Goal: Task Accomplishment & Management: Use online tool/utility

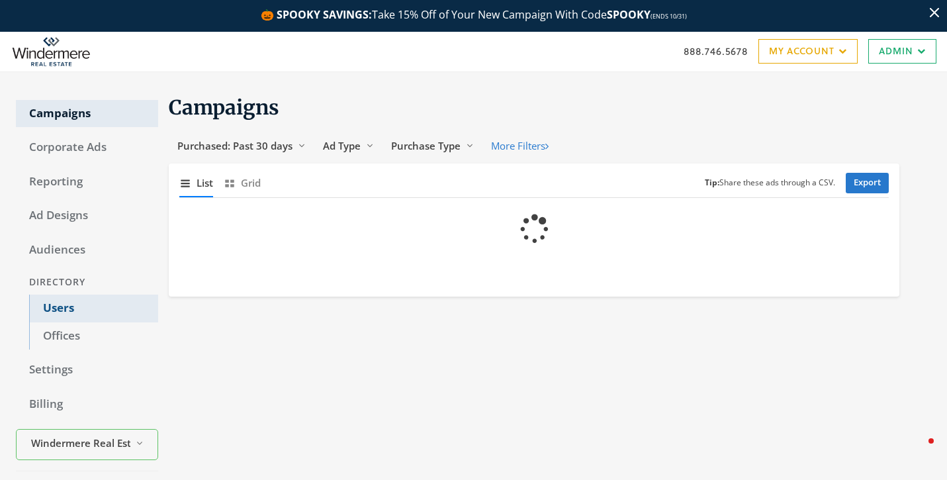
click at [75, 310] on link "Users" at bounding box center [93, 309] width 129 height 28
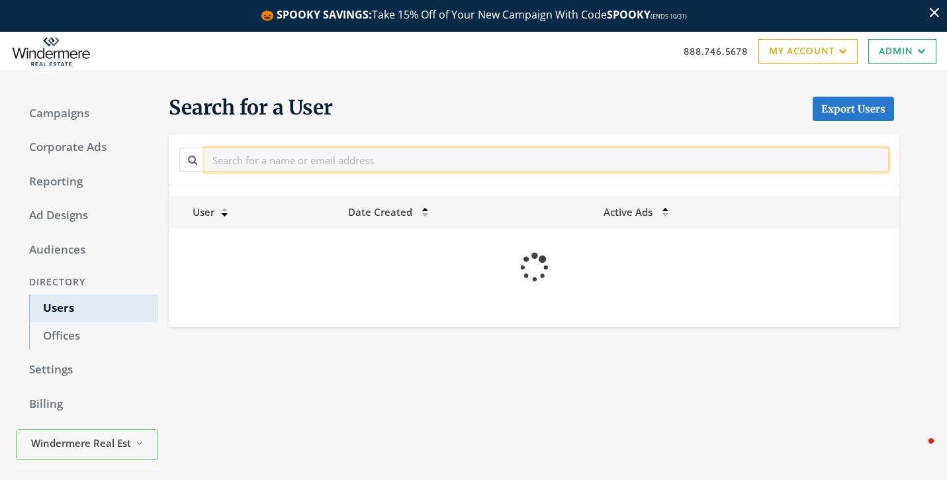
click at [307, 158] on input "text" at bounding box center [546, 160] width 684 height 24
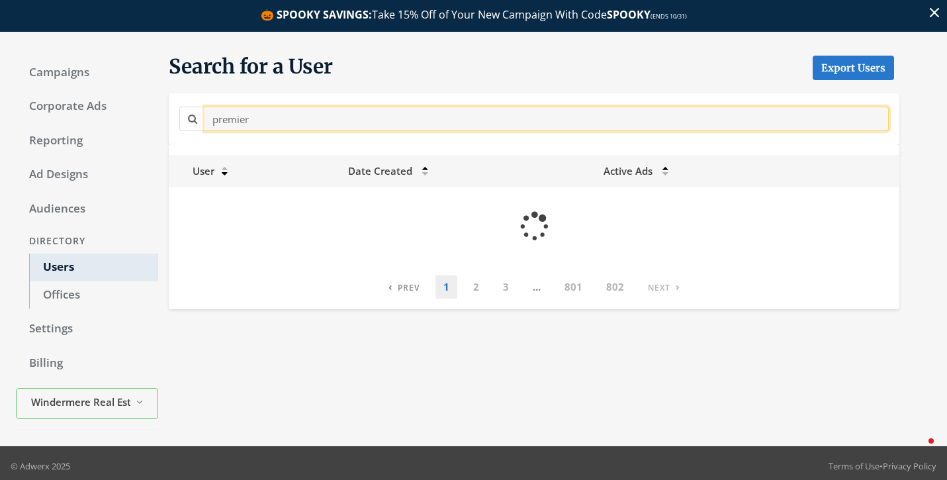
scroll to position [45, 0]
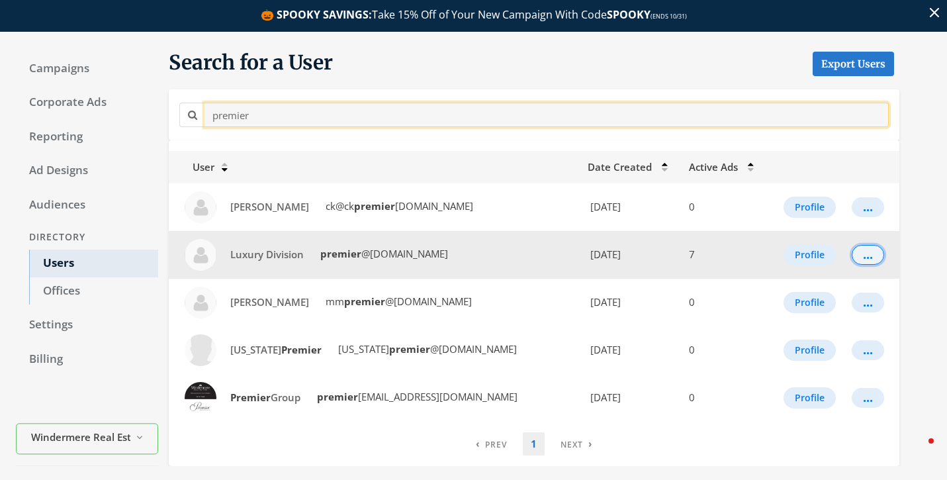
type input "premier"
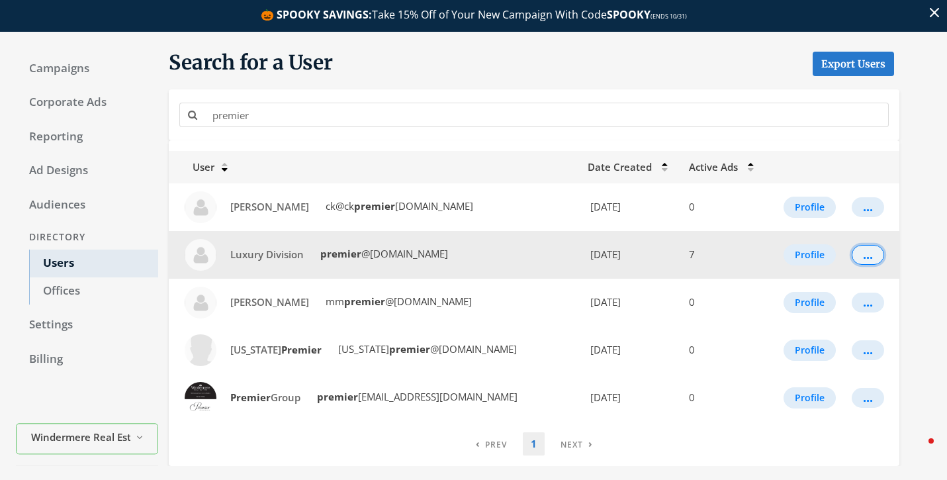
click at [872, 257] on button "..." at bounding box center [868, 255] width 32 height 20
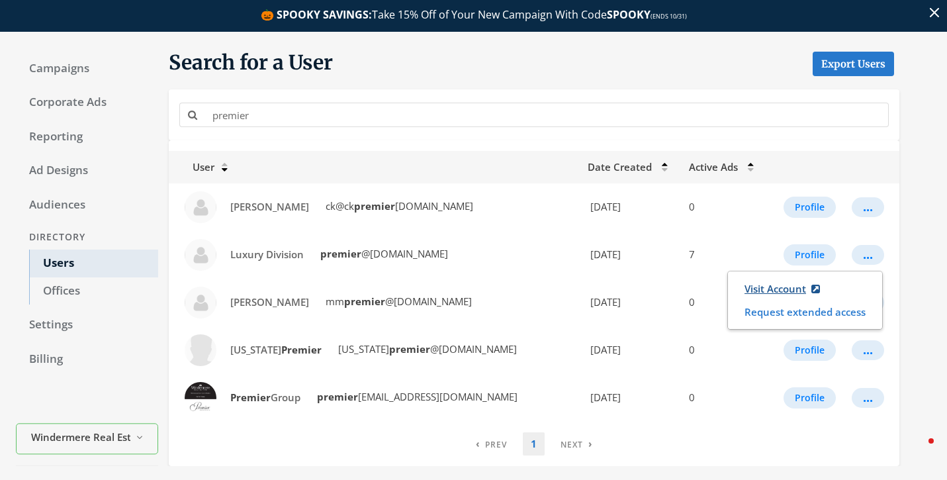
click at [780, 287] on link "Visit Account" at bounding box center [782, 289] width 93 height 24
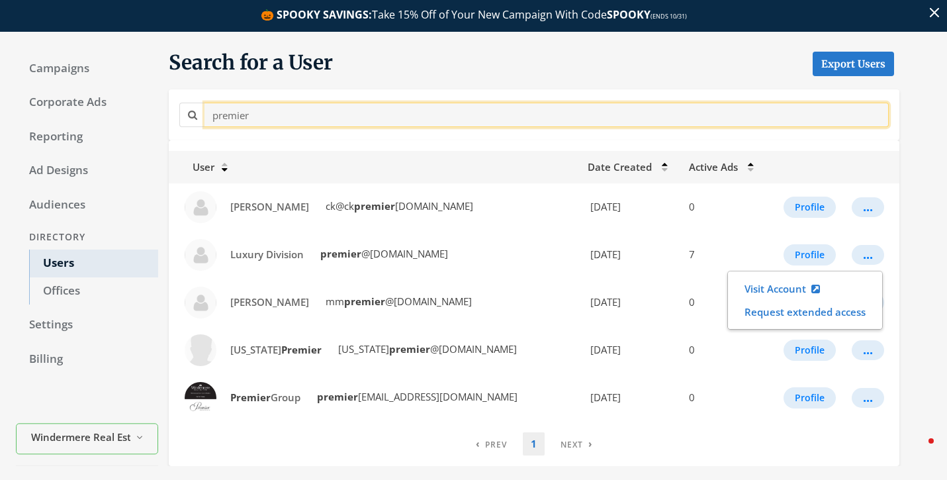
click at [563, 113] on input "premier" at bounding box center [546, 115] width 684 height 24
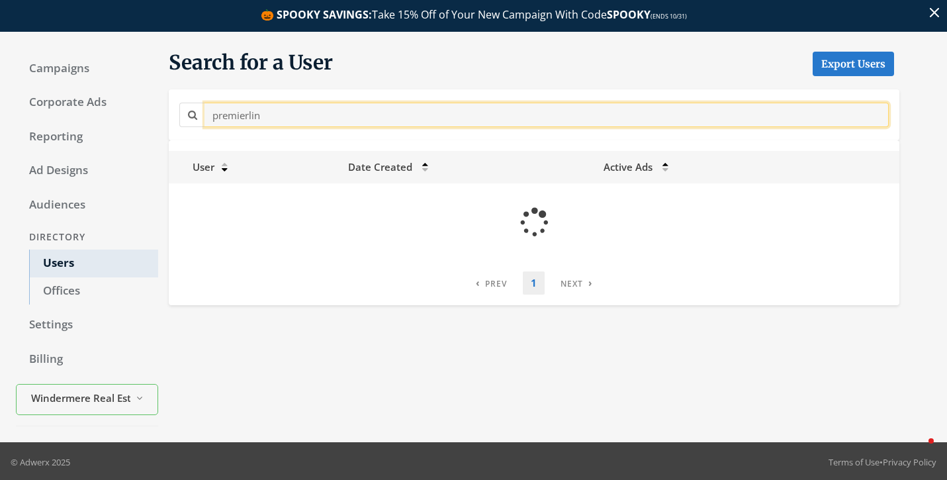
click at [563, 114] on input "premierlin" at bounding box center [546, 115] width 684 height 24
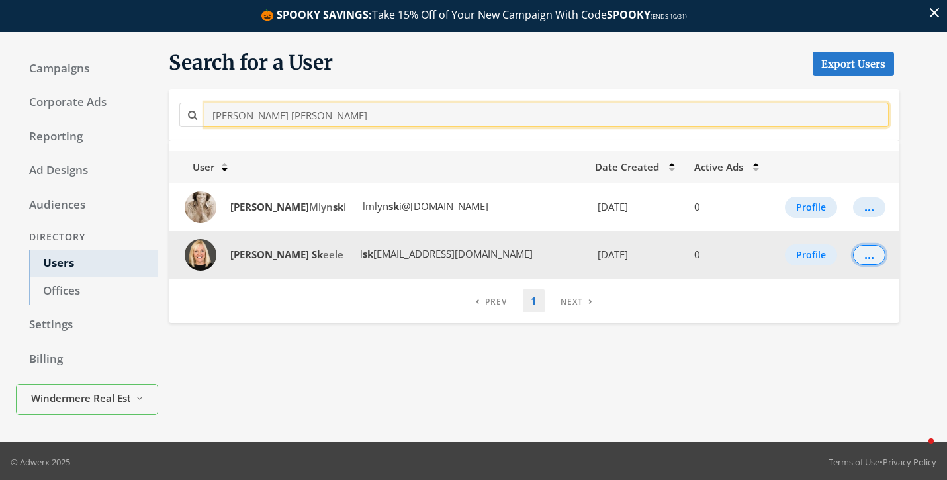
type input "[PERSON_NAME] [PERSON_NAME]"
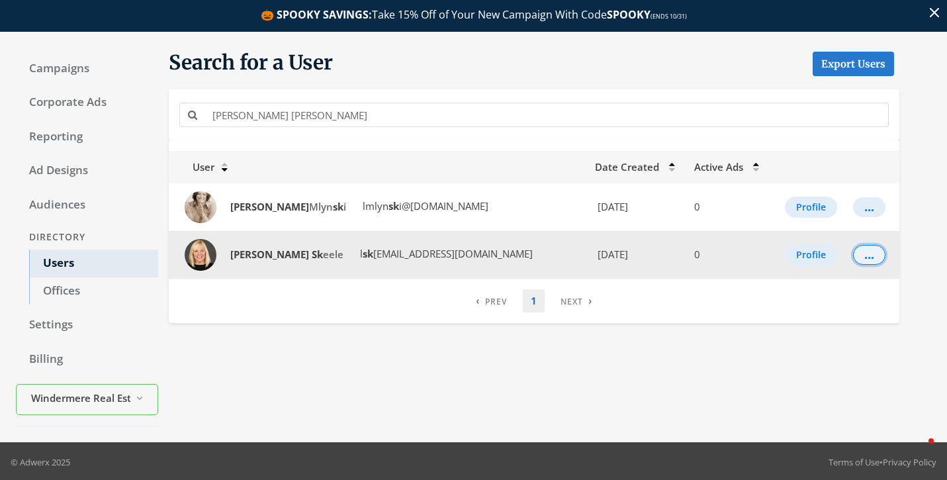
click at [864, 255] on div "..." at bounding box center [869, 254] width 10 height 1
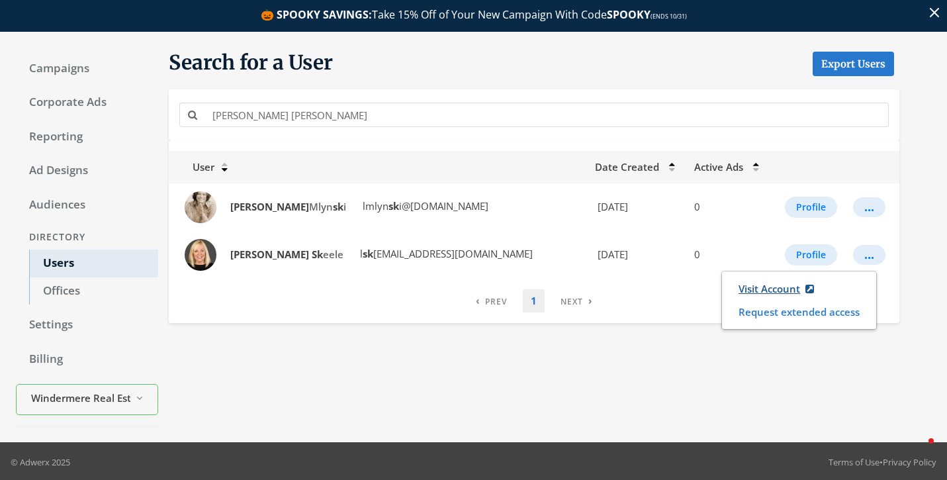
click at [779, 284] on link "Visit Account" at bounding box center [776, 289] width 93 height 24
